Goal: Task Accomplishment & Management: Complete application form

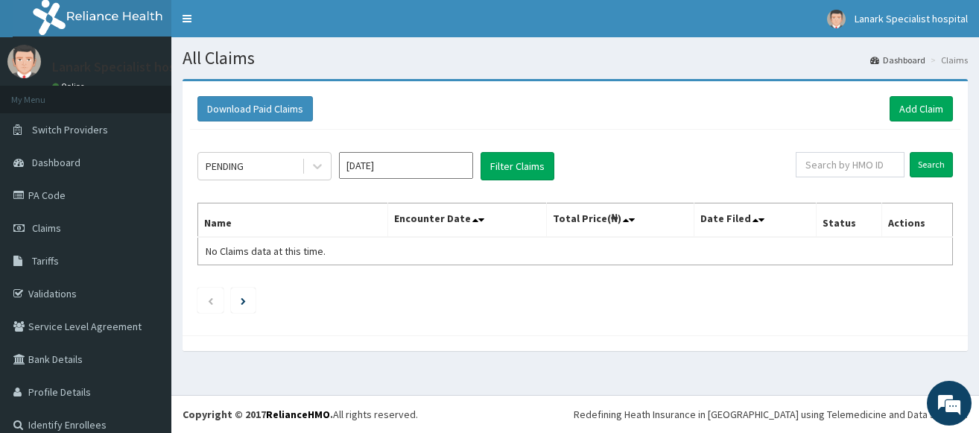
click at [50, 200] on link "PA Code" at bounding box center [85, 195] width 171 height 33
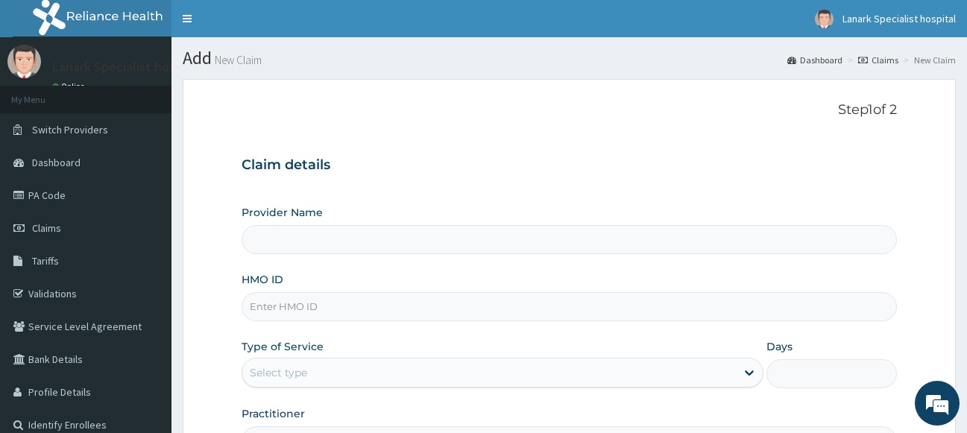
click at [340, 292] on input "HMO ID" at bounding box center [569, 306] width 656 height 29
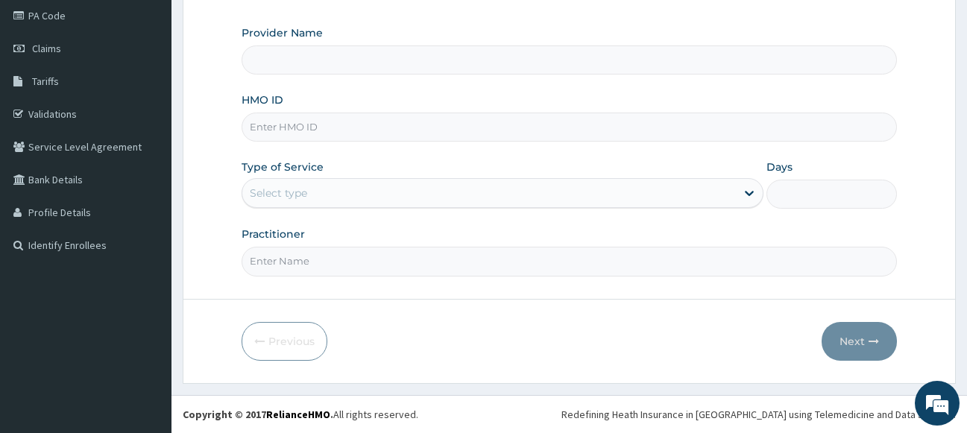
type input "Lanark Specialist Hospital"
type input "BOF/10075/B"
click at [282, 195] on div "Select type" at bounding box center [278, 193] width 57 height 15
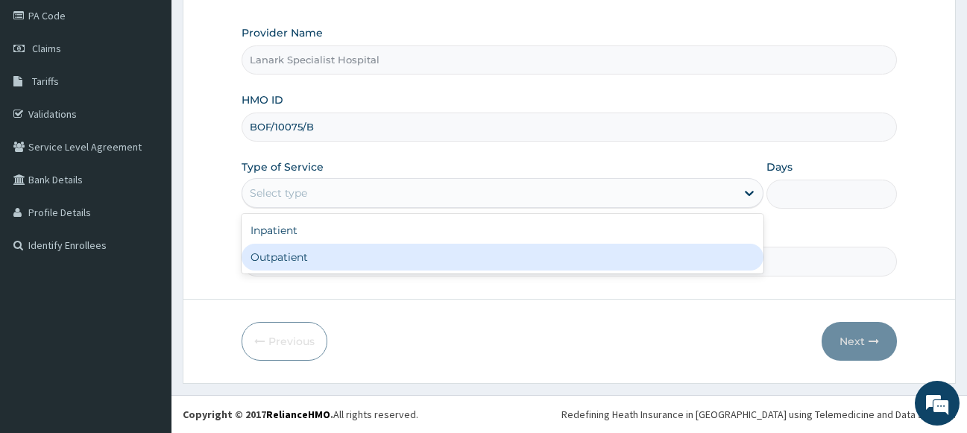
click at [270, 258] on div "Outpatient" at bounding box center [502, 257] width 522 height 27
type input "1"
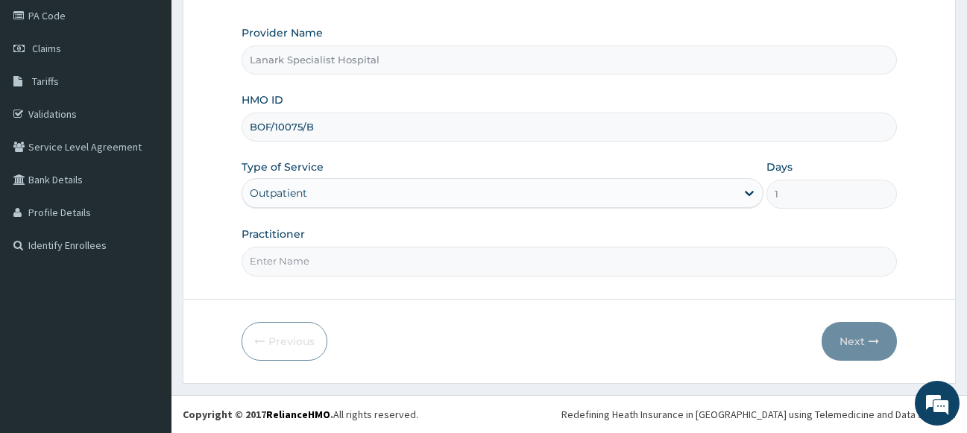
click at [310, 253] on input "Practitioner" at bounding box center [569, 261] width 656 height 29
type input "DR OYENIRAN"
click at [864, 337] on button "Next" at bounding box center [858, 341] width 75 height 39
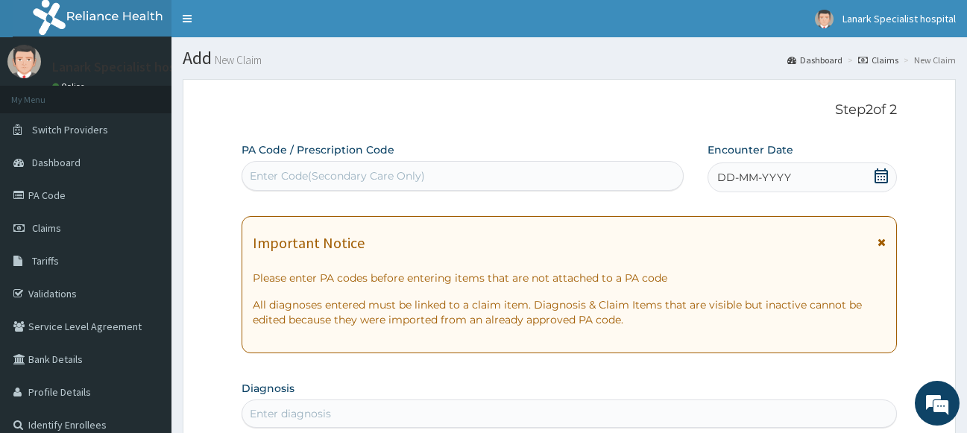
click at [604, 165] on div "Enter Code(Secondary Care Only)" at bounding box center [462, 176] width 440 height 24
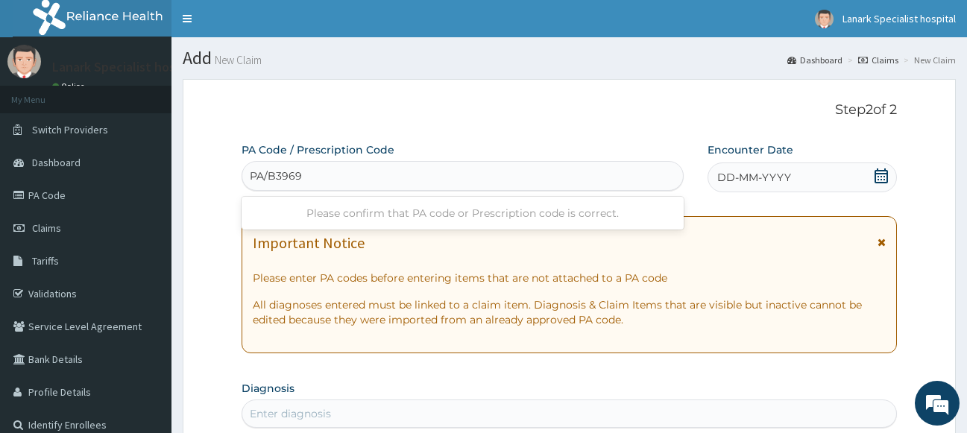
type input "PA/B39695"
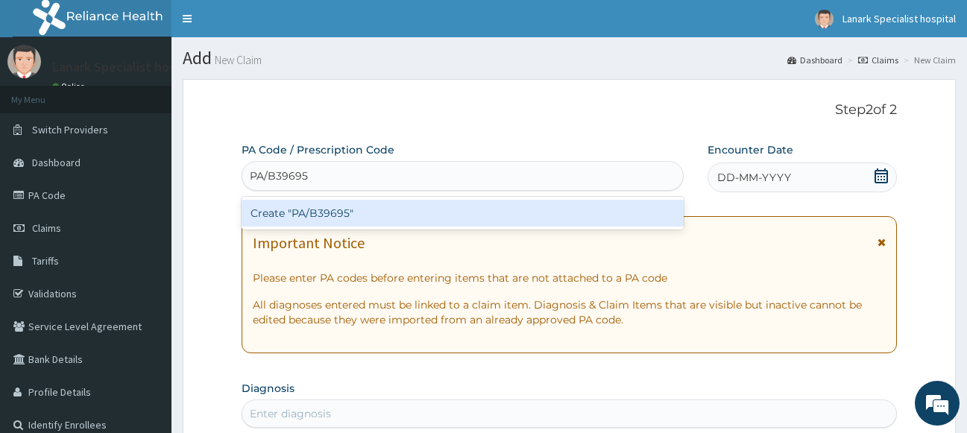
click at [559, 212] on div "Create "PA/B39695"" at bounding box center [462, 213] width 442 height 27
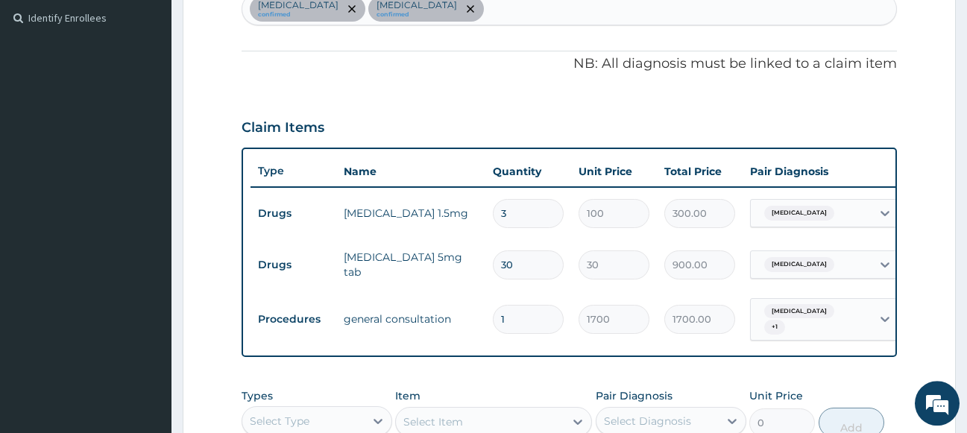
scroll to position [431, 0]
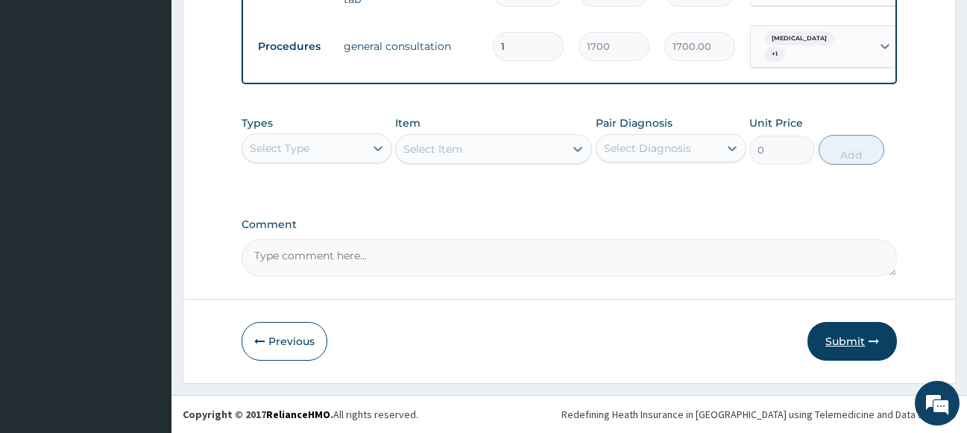
click at [853, 337] on button "Submit" at bounding box center [851, 341] width 89 height 39
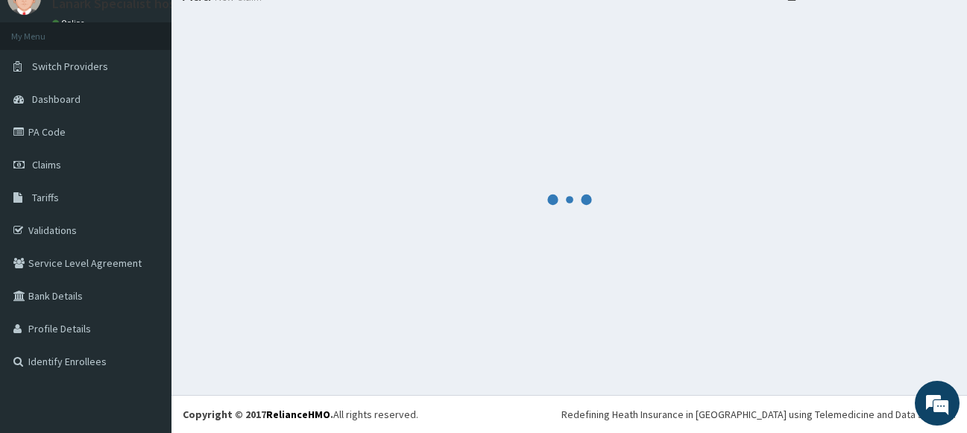
scroll to position [63, 0]
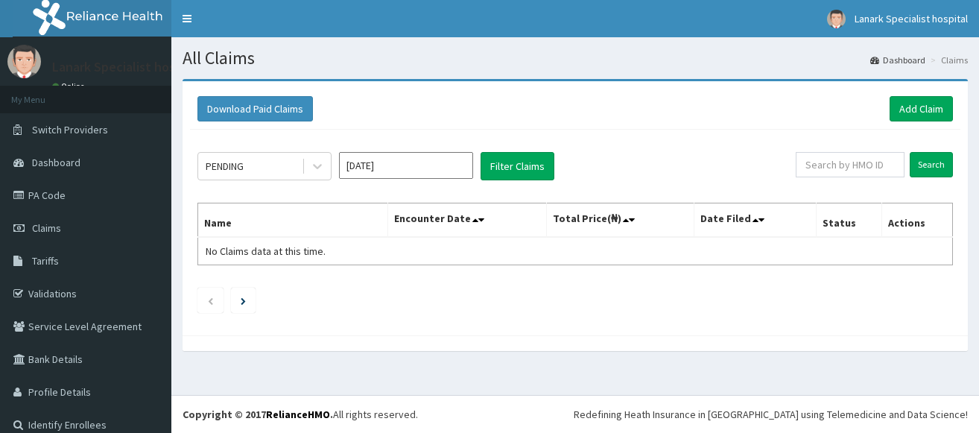
click at [901, 103] on link "Add Claim" at bounding box center [921, 108] width 63 height 25
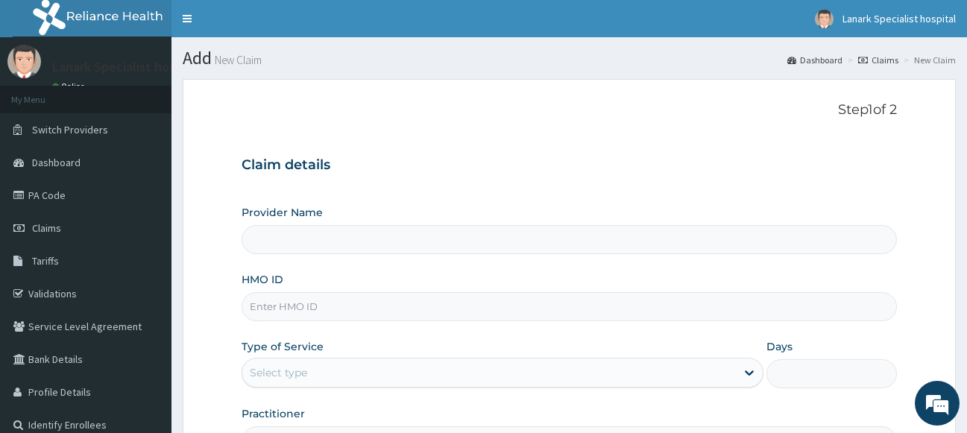
type input "Lanark Specialist Hospital"
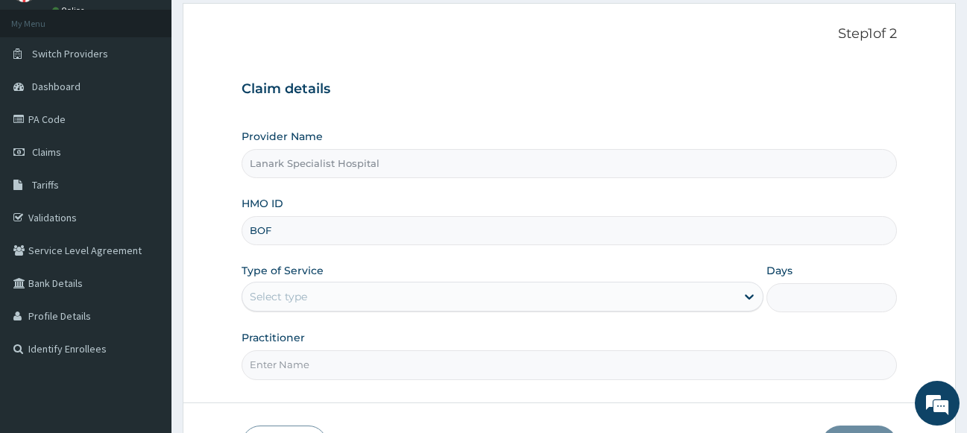
scroll to position [76, 0]
type input "BOF/10075/B"
drag, startPoint x: 336, startPoint y: 293, endPoint x: 333, endPoint y: 305, distance: 12.3
click at [334, 300] on div "Select type" at bounding box center [489, 297] width 494 height 24
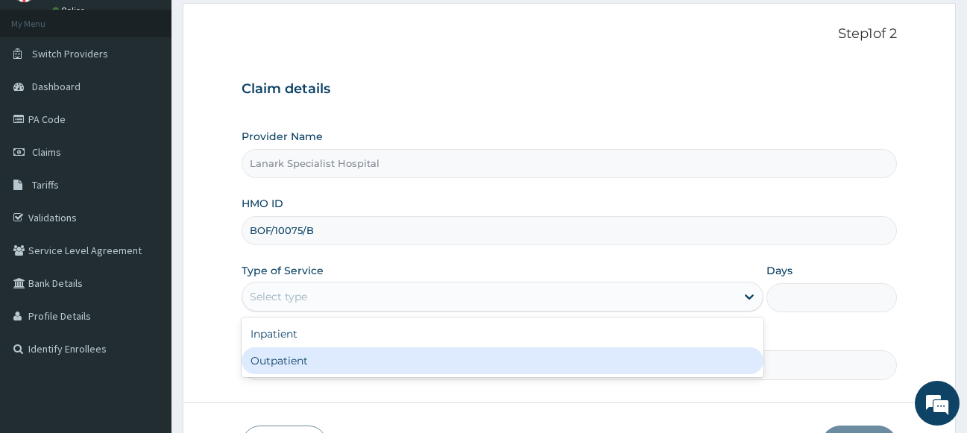
click at [319, 358] on div "Outpatient" at bounding box center [502, 360] width 522 height 27
type input "1"
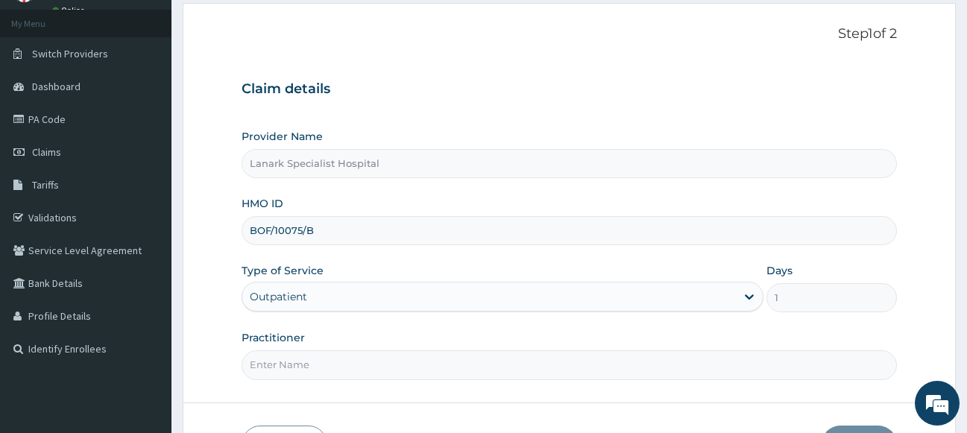
scroll to position [152, 0]
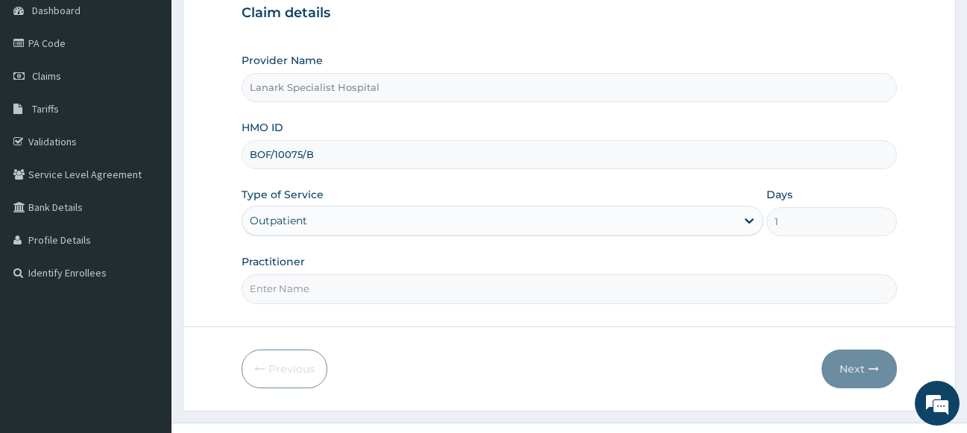
click at [341, 291] on input "Practitioner" at bounding box center [569, 288] width 656 height 29
type input "DR OYENIRAN"
click at [850, 364] on button "Next" at bounding box center [858, 369] width 75 height 39
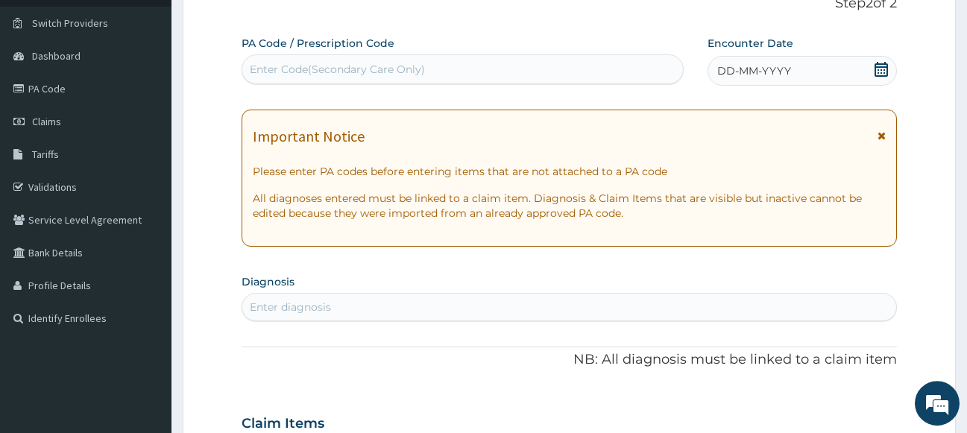
scroll to position [76, 0]
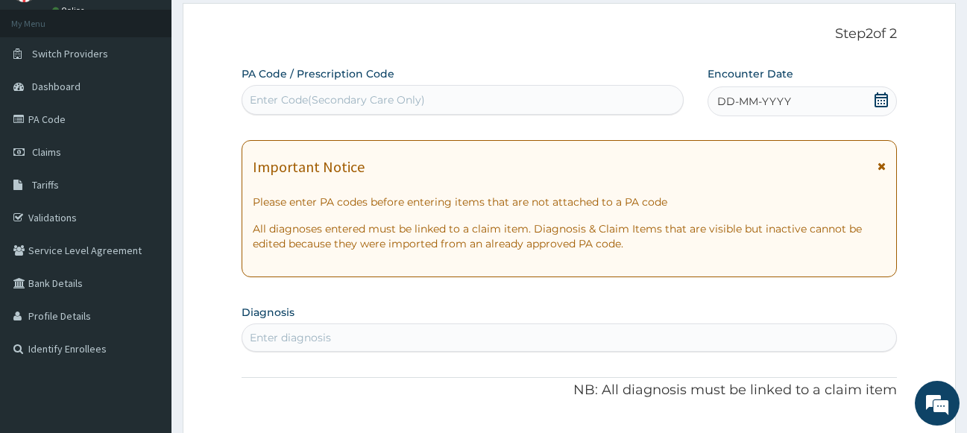
click at [884, 101] on icon at bounding box center [880, 99] width 13 height 15
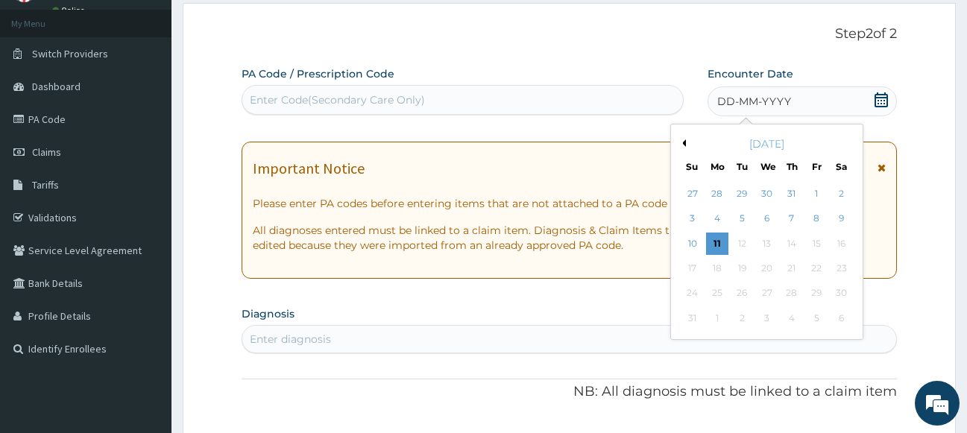
click at [818, 214] on div "8" at bounding box center [816, 219] width 22 height 22
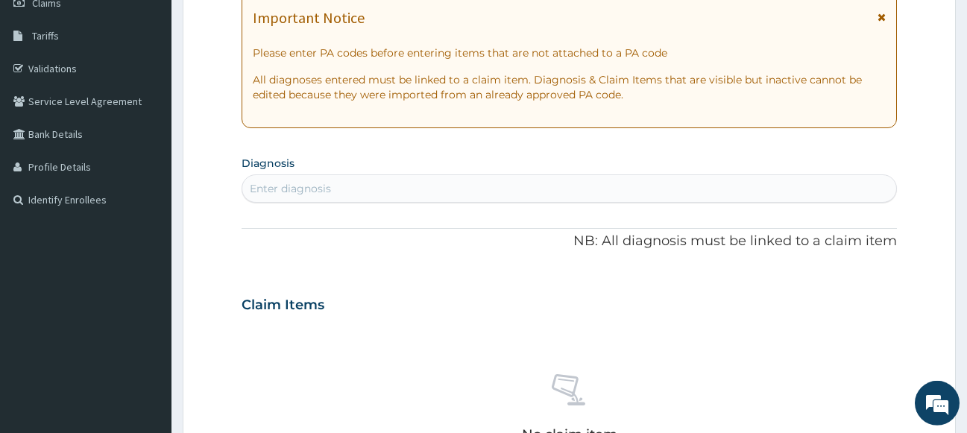
scroll to position [228, 0]
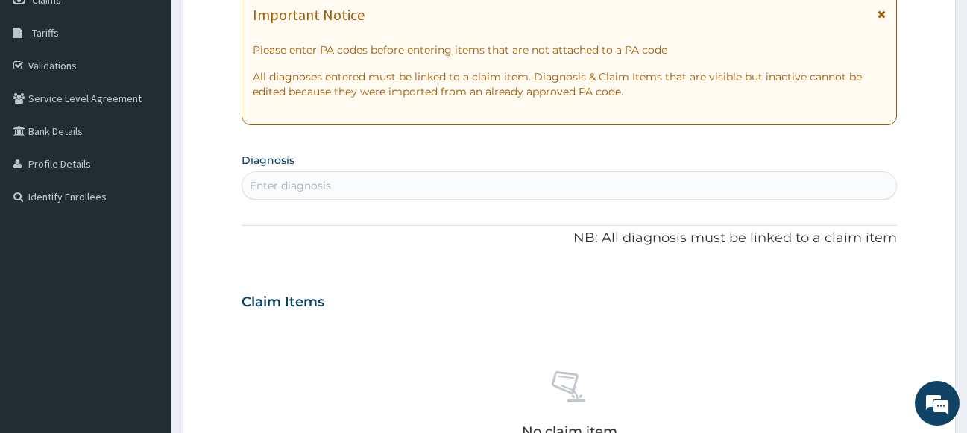
click at [483, 187] on div "Enter diagnosis" at bounding box center [569, 186] width 654 height 24
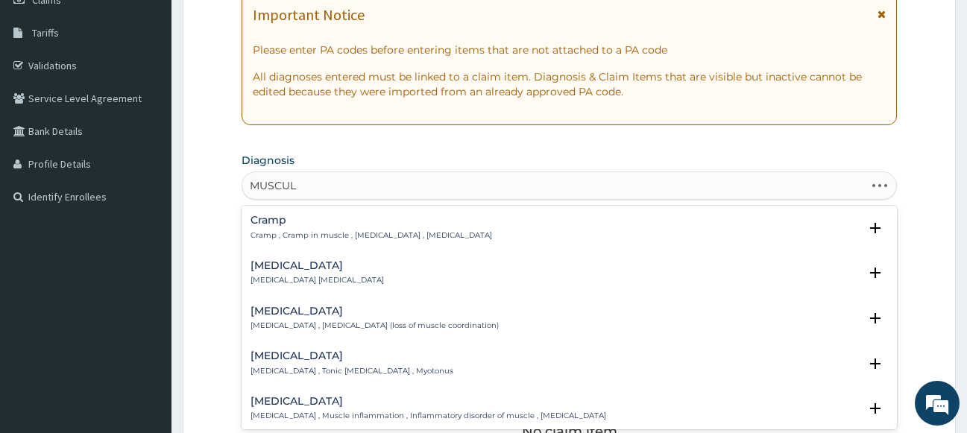
type input "MUSCULO"
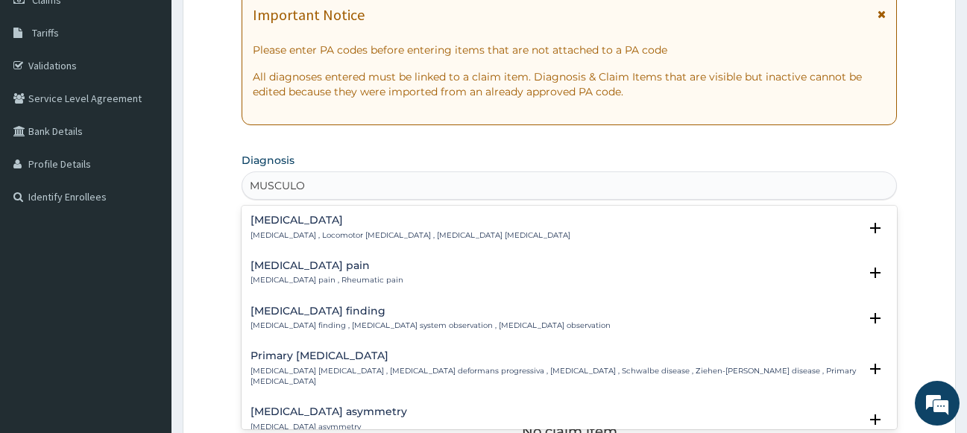
click at [287, 271] on h4 "Musculoskeletal pain" at bounding box center [326, 265] width 153 height 11
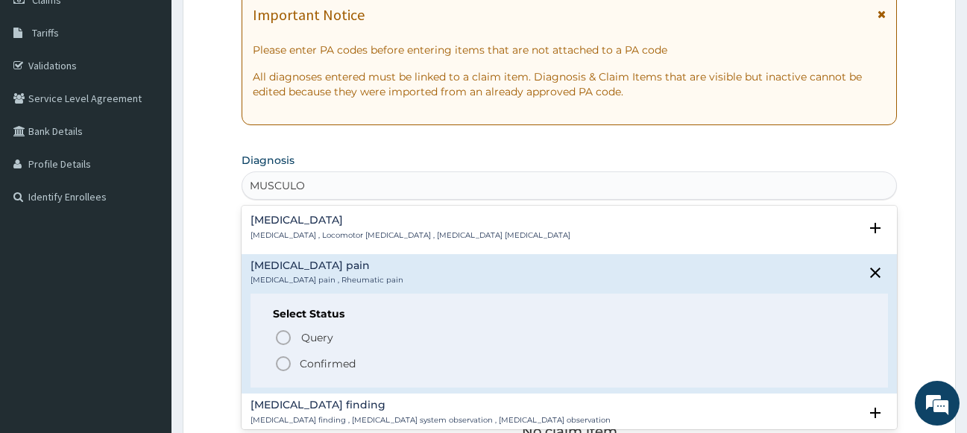
click at [286, 364] on icon "status option filled" at bounding box center [283, 364] width 18 height 18
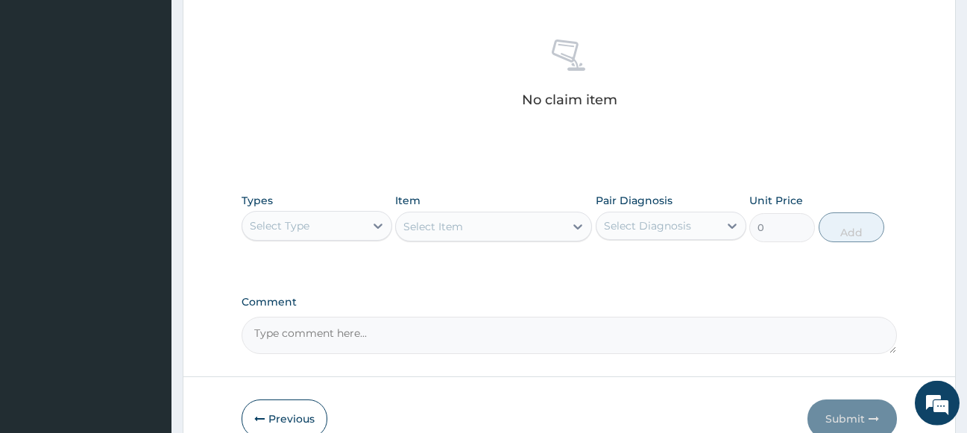
scroll to position [608, 0]
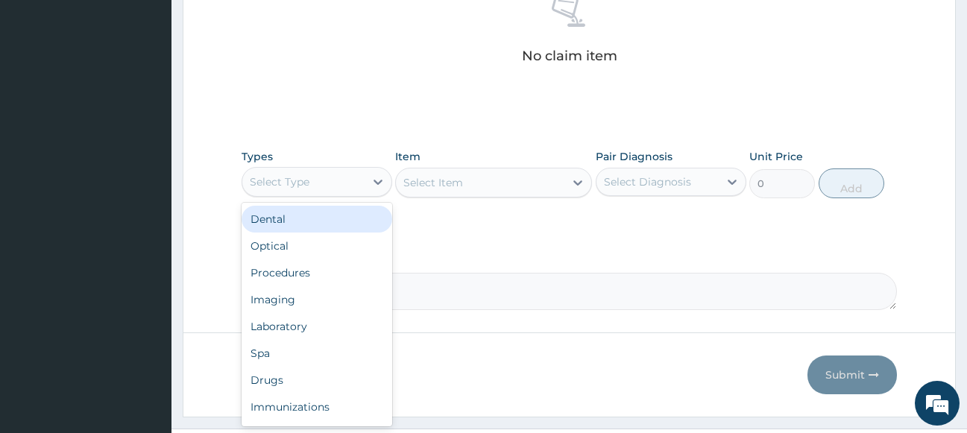
click at [350, 176] on div "Select Type" at bounding box center [303, 182] width 122 height 24
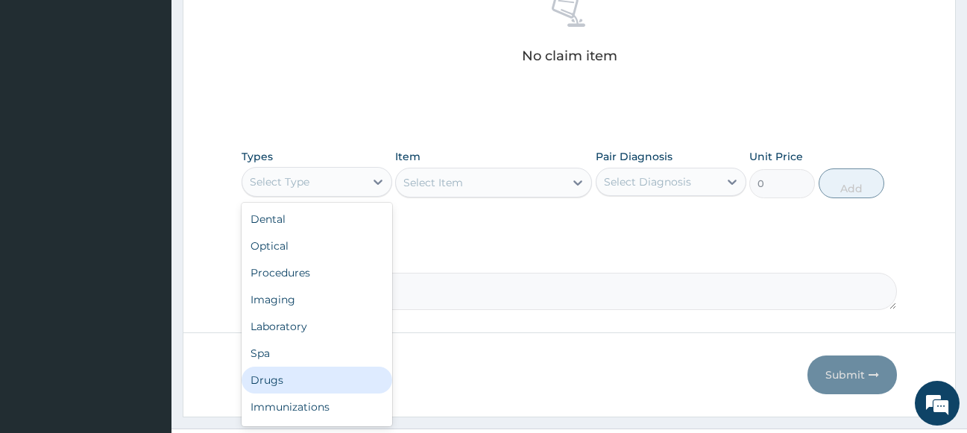
click at [299, 385] on div "Drugs" at bounding box center [316, 380] width 151 height 27
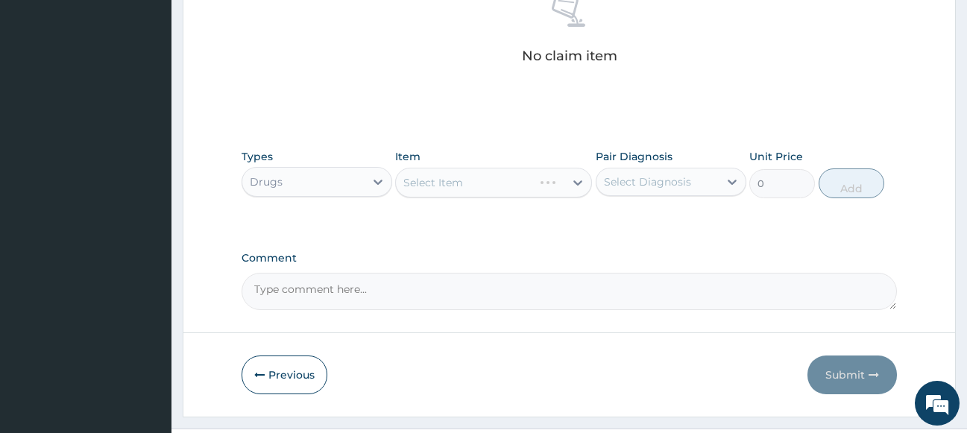
click at [474, 180] on div "Select Item" at bounding box center [493, 183] width 197 height 30
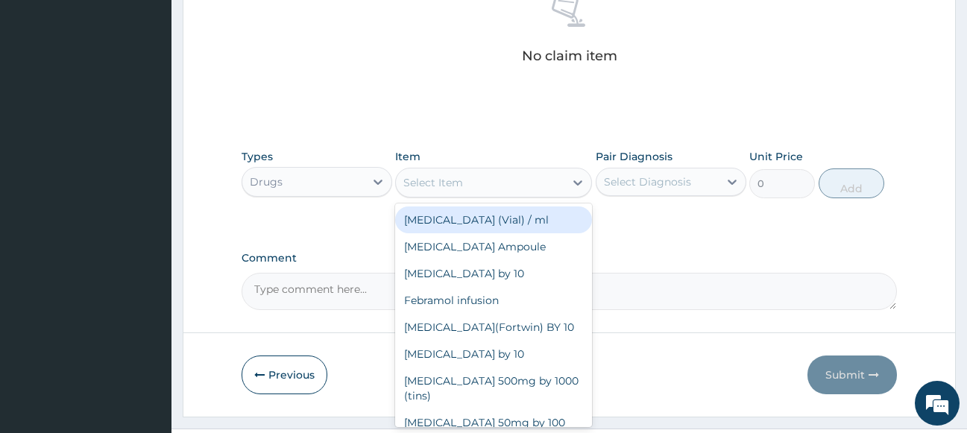
click at [474, 180] on div "Select Item" at bounding box center [480, 183] width 168 height 24
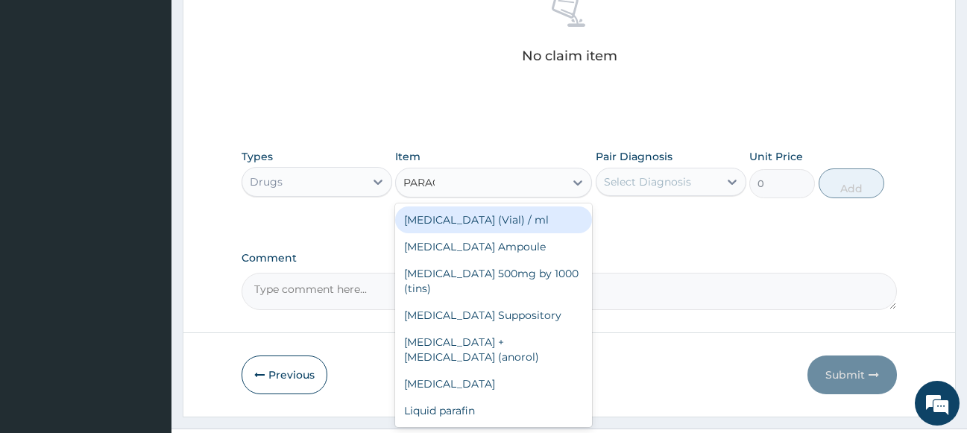
type input "PARACE"
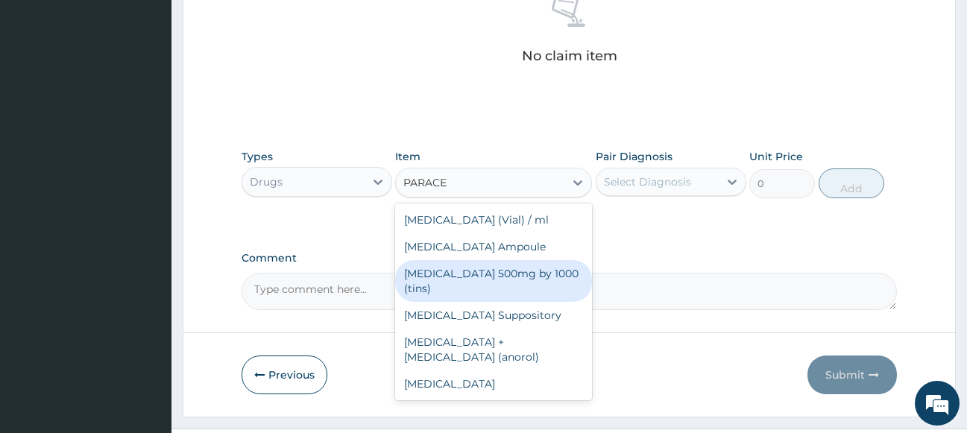
click at [491, 276] on div "Paracetamol 500mg by 1000 (tins)" at bounding box center [493, 281] width 197 height 42
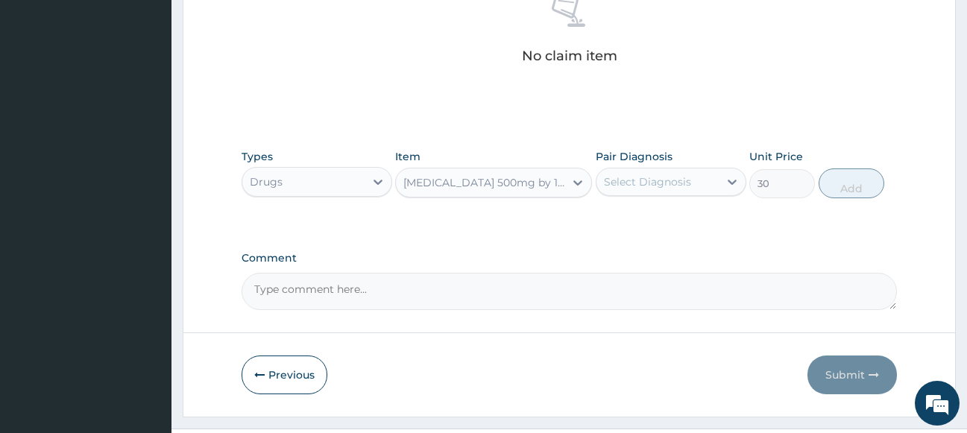
type input "30"
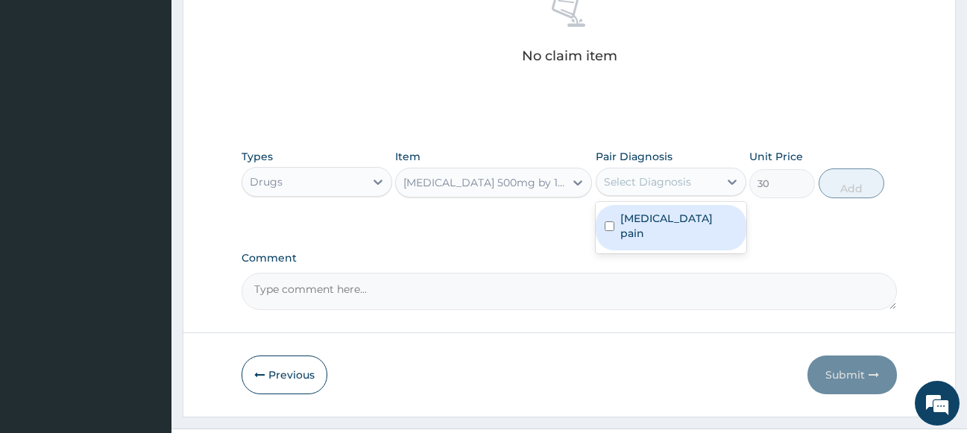
click at [672, 169] on div "Select Diagnosis" at bounding box center [670, 182] width 151 height 28
click at [666, 215] on label "Musculoskeletal pain" at bounding box center [678, 226] width 117 height 30
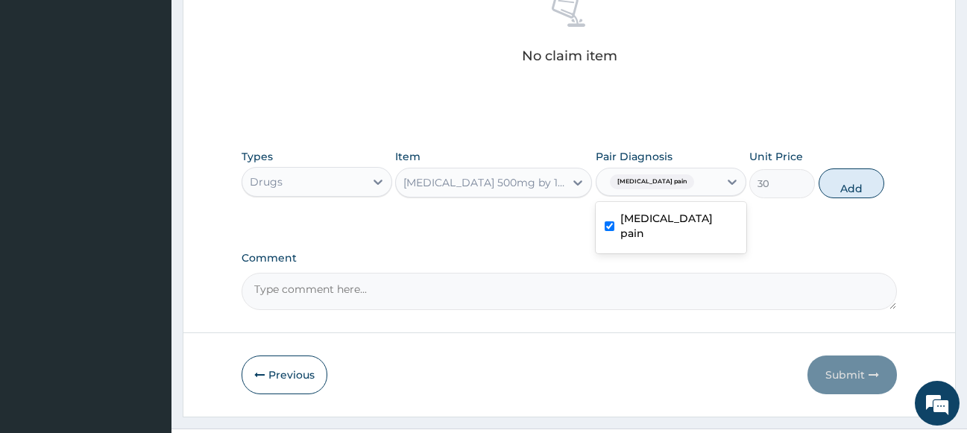
click at [707, 220] on label "Musculoskeletal pain" at bounding box center [678, 226] width 117 height 30
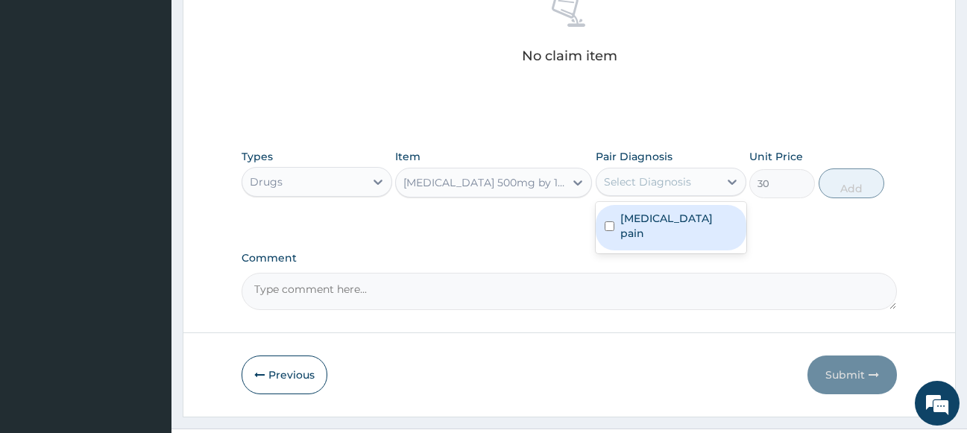
click at [668, 216] on label "Musculoskeletal pain" at bounding box center [678, 226] width 117 height 30
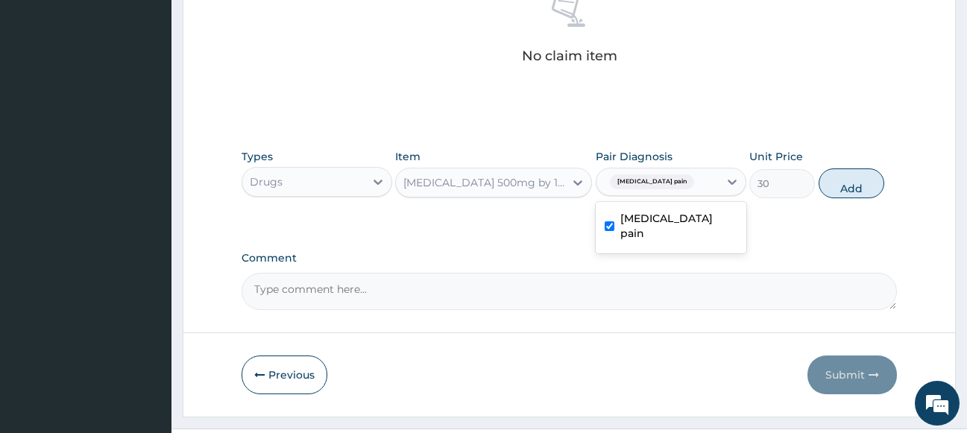
checkbox input "true"
click at [870, 180] on button "Add" at bounding box center [851, 183] width 66 height 30
type input "0"
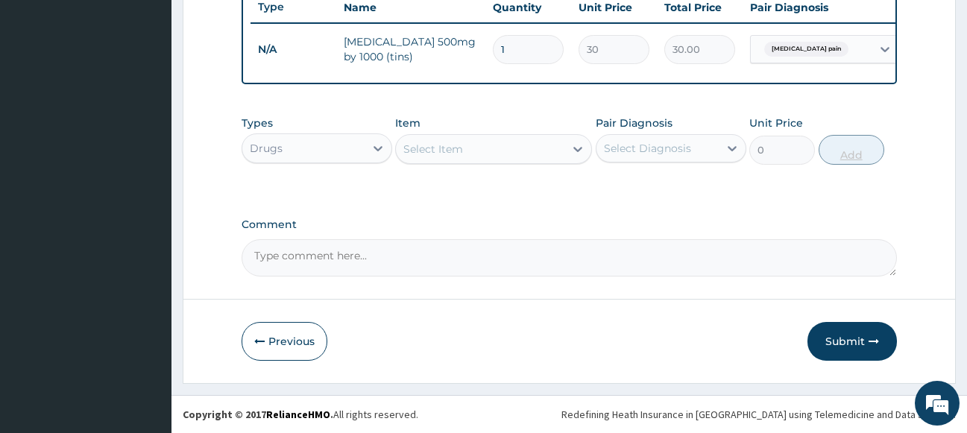
scroll to position [584, 0]
type input "18"
type input "540.00"
type input "18"
click at [852, 345] on button "Submit" at bounding box center [851, 341] width 89 height 39
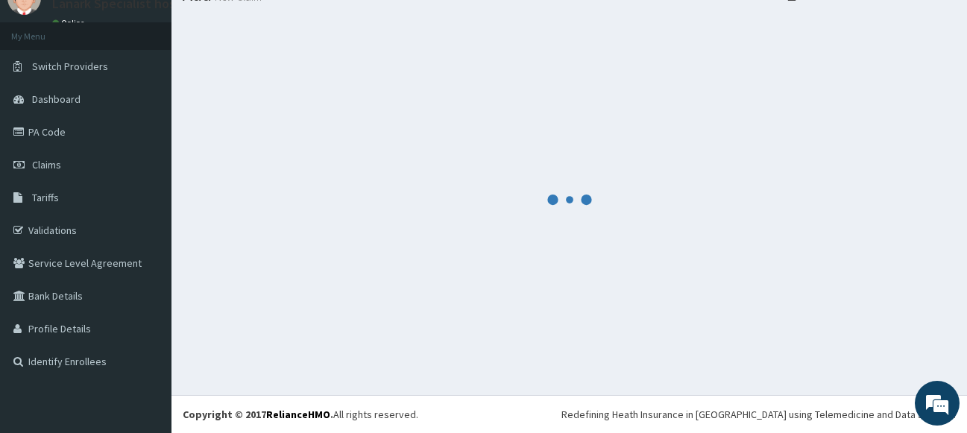
scroll to position [63, 0]
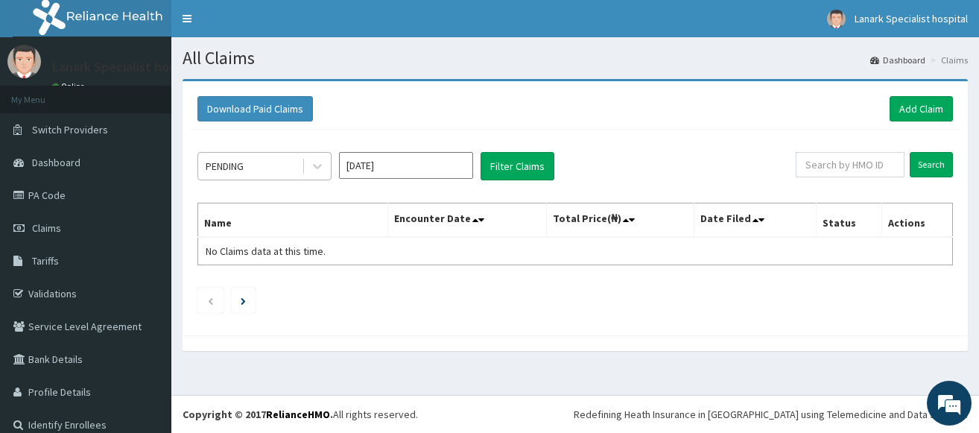
click at [243, 158] on div "PENDING" at bounding box center [250, 166] width 104 height 24
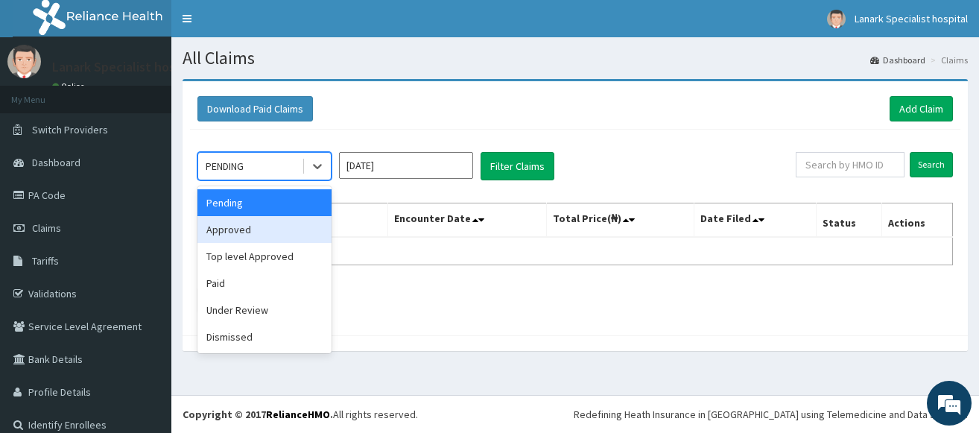
drag, startPoint x: 253, startPoint y: 230, endPoint x: 365, endPoint y: 180, distance: 123.4
click at [253, 230] on div "Approved" at bounding box center [264, 229] width 134 height 27
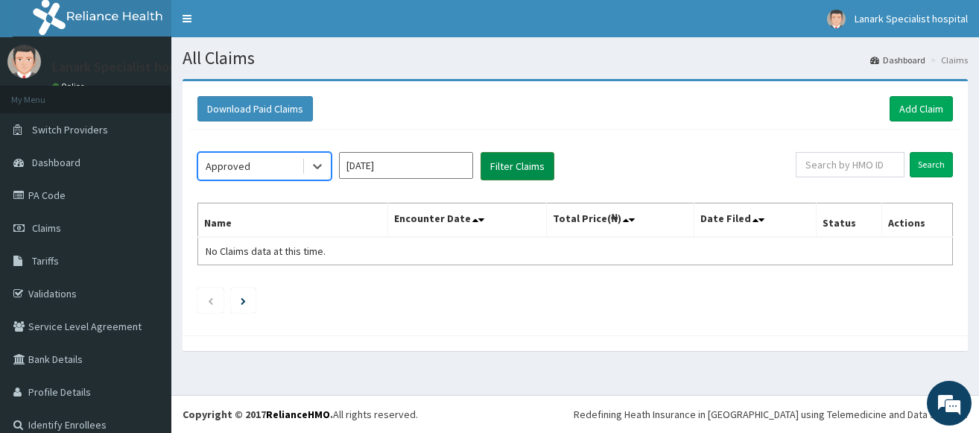
click at [507, 168] on button "Filter Claims" at bounding box center [518, 166] width 74 height 28
